Goal: Complete application form

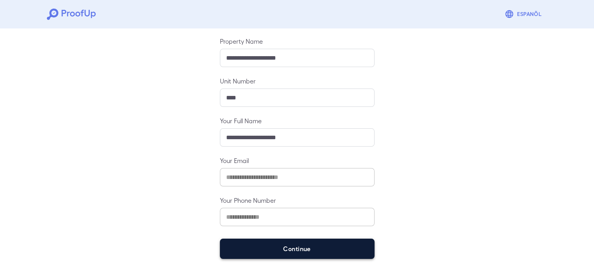
click at [293, 246] on button "Continue" at bounding box center [297, 249] width 155 height 20
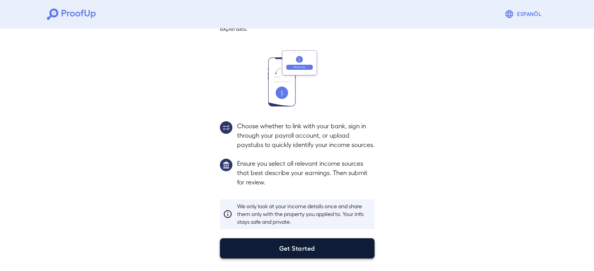
click at [305, 243] on button "Get Started" at bounding box center [297, 248] width 155 height 20
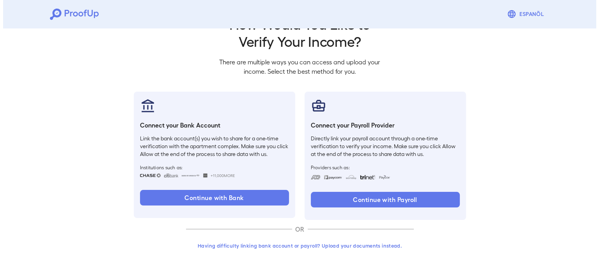
scroll to position [27, 0]
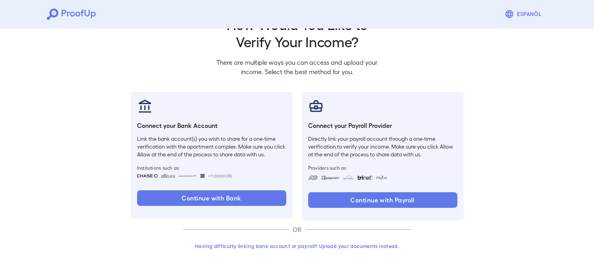
click at [333, 246] on button "Having difficulty linking bank account or payroll? Upload your documents instea…" at bounding box center [297, 246] width 228 height 14
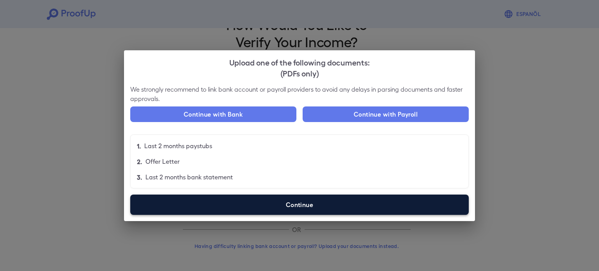
click at [325, 211] on label "Continue" at bounding box center [299, 205] width 339 height 20
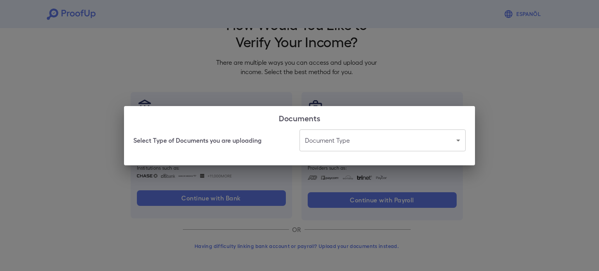
click at [370, 135] on body "Espanõl Go back How Would You Like to Verify Your Income? There are multiple wa…" at bounding box center [299, 122] width 599 height 298
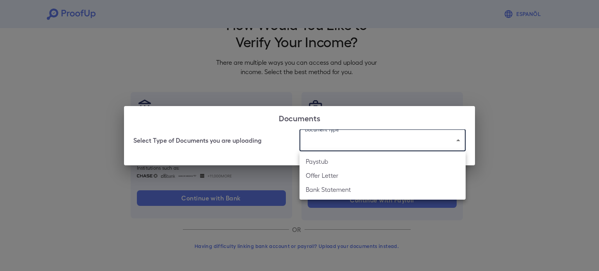
click at [366, 187] on li "Bank Statement" at bounding box center [383, 190] width 166 height 14
type input "**********"
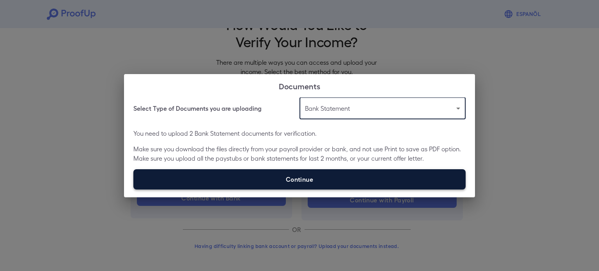
click at [365, 176] on label "Continue" at bounding box center [299, 179] width 333 height 20
click at [134, 189] on input "Continue" at bounding box center [133, 189] width 0 height 0
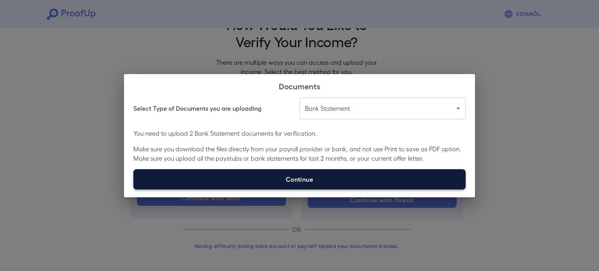
type input "**********"
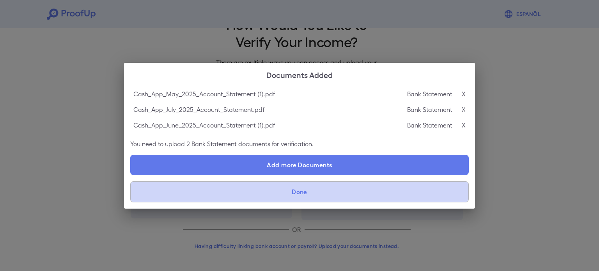
click at [344, 197] on button "Done" at bounding box center [299, 191] width 339 height 21
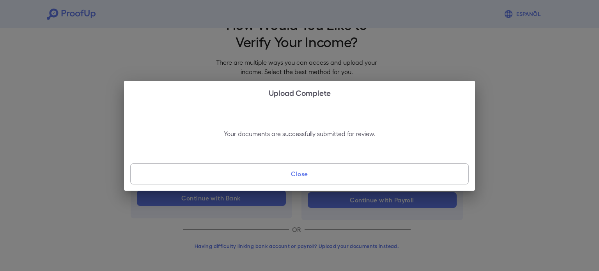
click at [345, 176] on button "Close" at bounding box center [299, 174] width 339 height 21
